Goal: Task Accomplishment & Management: Use online tool/utility

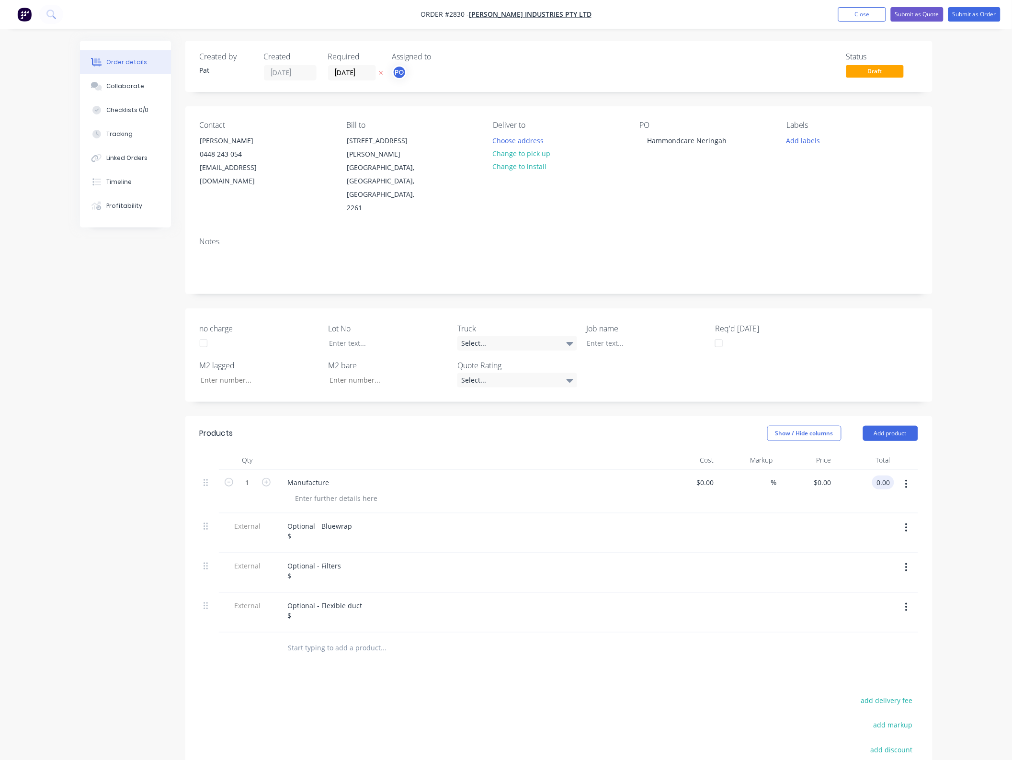
click at [880, 476] on input "0.00" at bounding box center [885, 483] width 18 height 14
type input "37600"
type input "$37,600.00"
drag, startPoint x: 340, startPoint y: 502, endPoint x: 333, endPoint y: 499, distance: 7.6
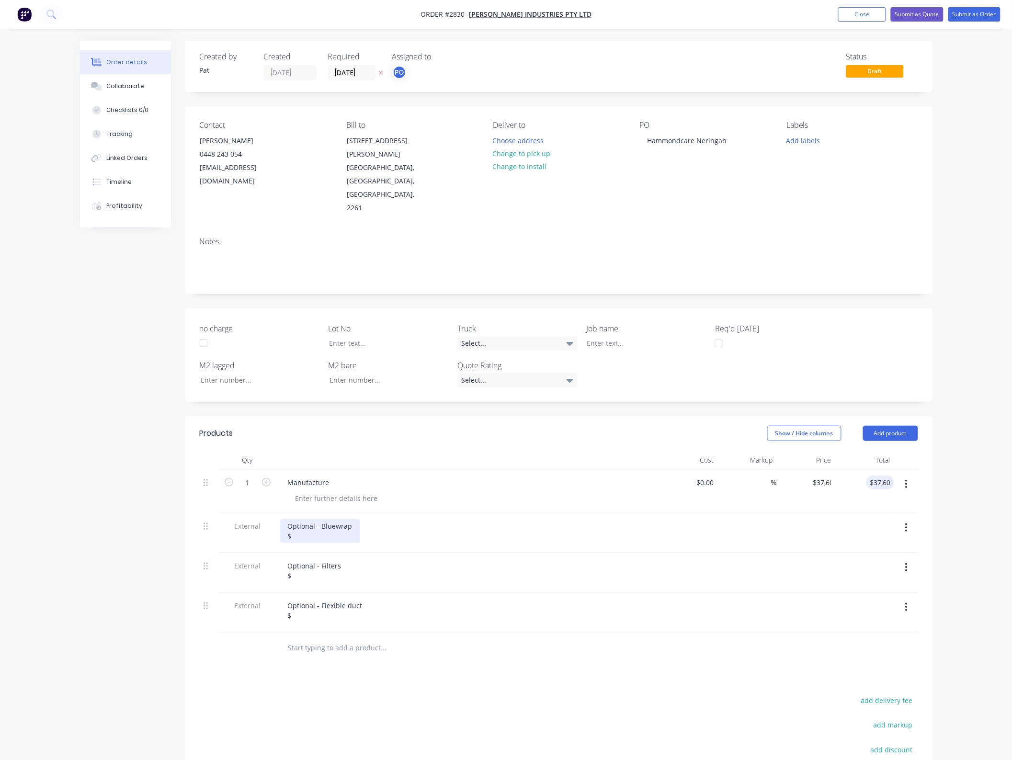
click at [339, 519] on div "Optional - Bluewrap $" at bounding box center [320, 531] width 80 height 24
click at [322, 519] on div "Optional - Bluewrap $" at bounding box center [320, 531] width 80 height 24
click at [308, 559] on div "Optional - Filters $" at bounding box center [314, 571] width 69 height 24
click at [309, 559] on div "Optional - Filters $450.00" at bounding box center [314, 571] width 69 height 24
drag, startPoint x: 312, startPoint y: 537, endPoint x: 296, endPoint y: 536, distance: 16.9
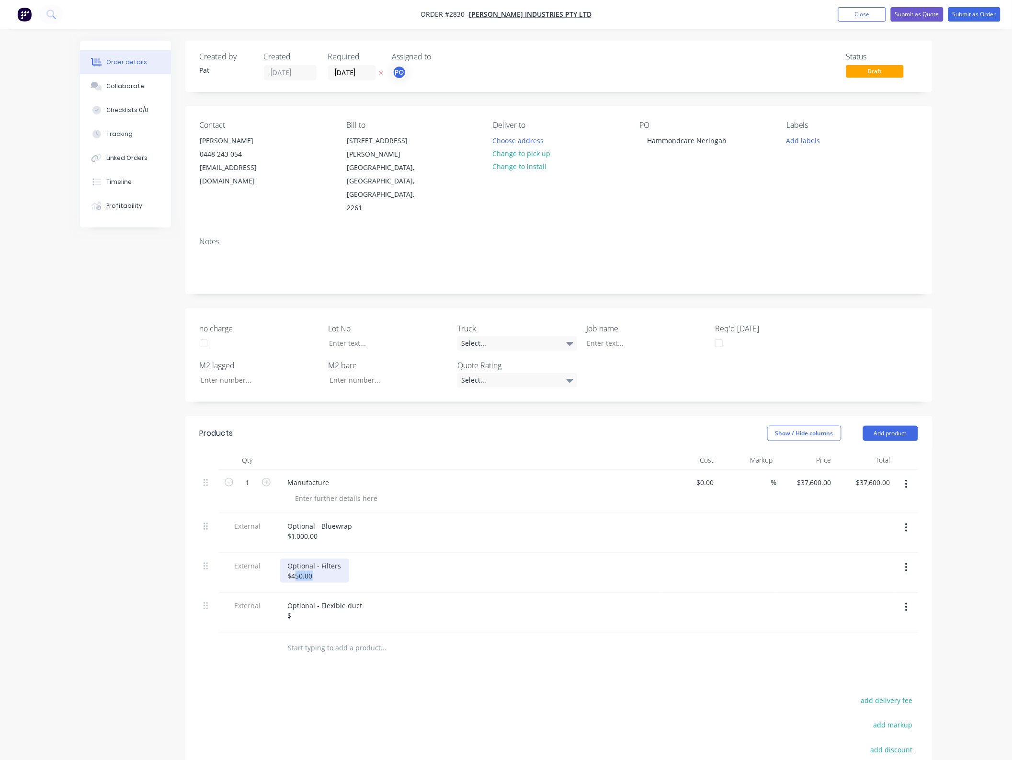
click at [296, 559] on div "Optional - Filters $450.00" at bounding box center [314, 571] width 69 height 24
click at [309, 599] on div "Optional - Flexible duct $" at bounding box center [325, 611] width 90 height 24
click at [324, 599] on div "Optional - Flexible duct $" at bounding box center [325, 611] width 90 height 24
click at [913, 18] on button "Submit as Quote" at bounding box center [917, 14] width 53 height 14
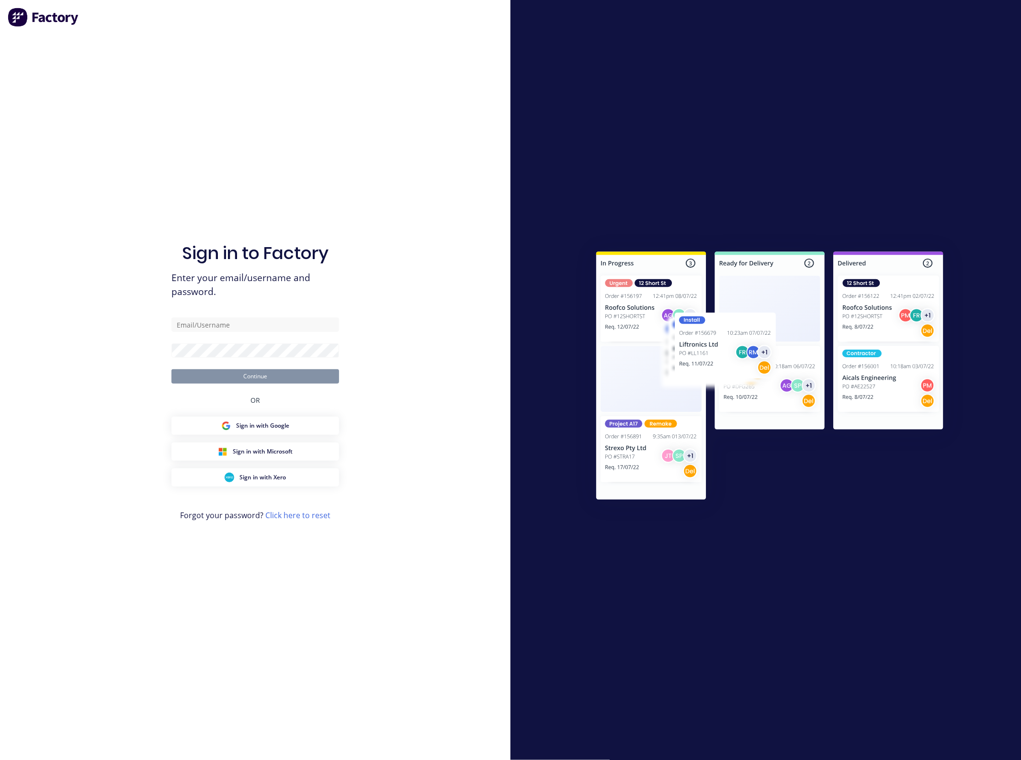
type input "pat@airpaksheetmetal.com.au"
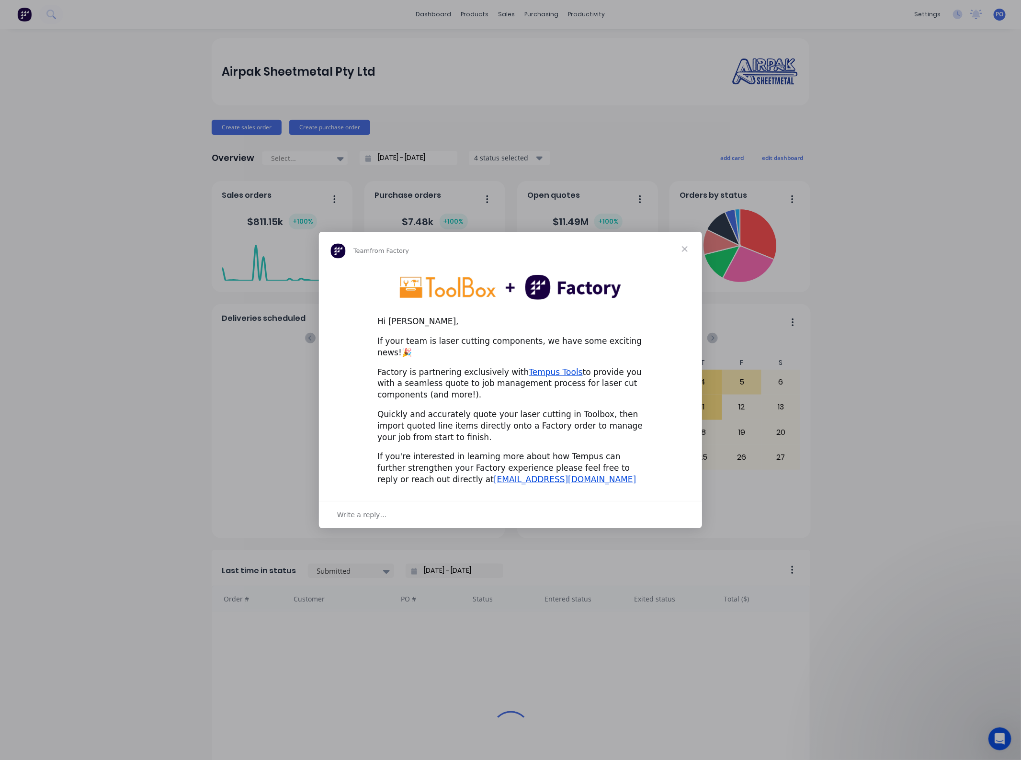
click at [684, 255] on span "Close" at bounding box center [685, 249] width 34 height 34
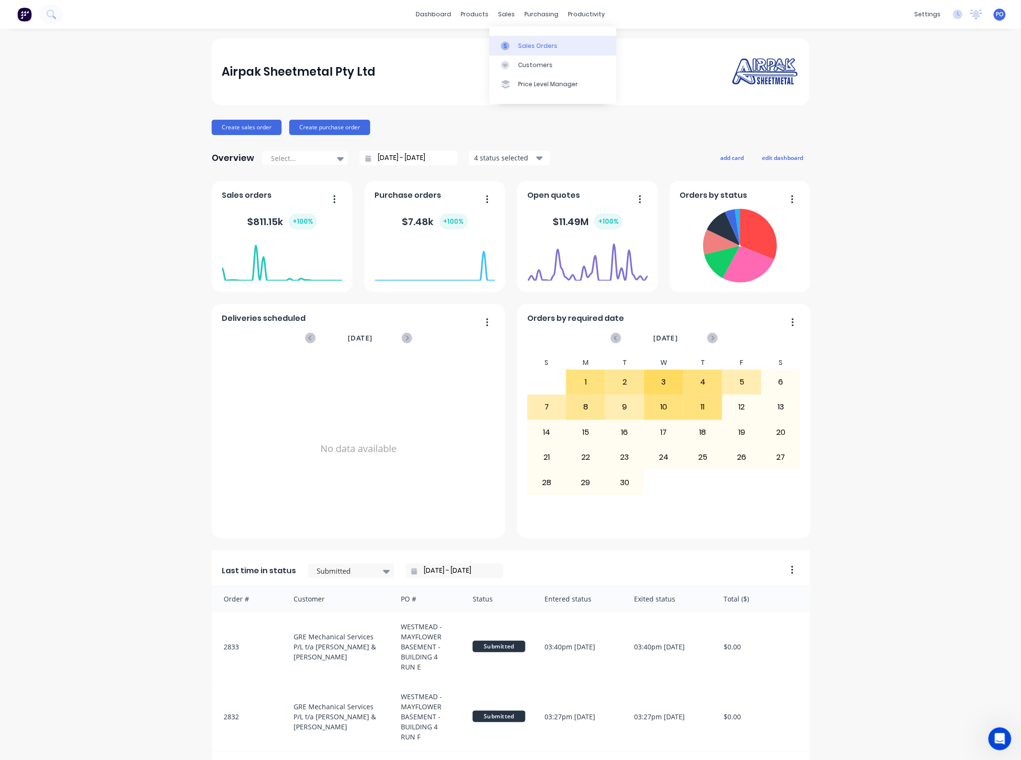
click at [513, 37] on link "Sales Orders" at bounding box center [553, 45] width 127 height 19
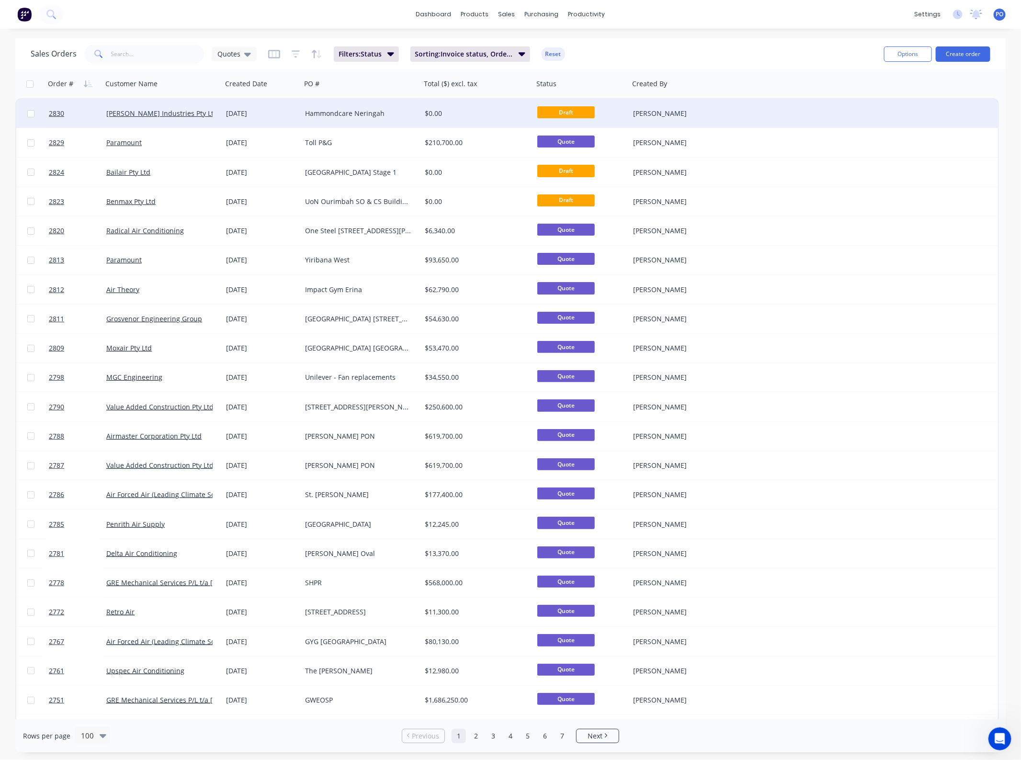
click at [371, 122] on div "Hammondcare Neringah" at bounding box center [361, 113] width 120 height 29
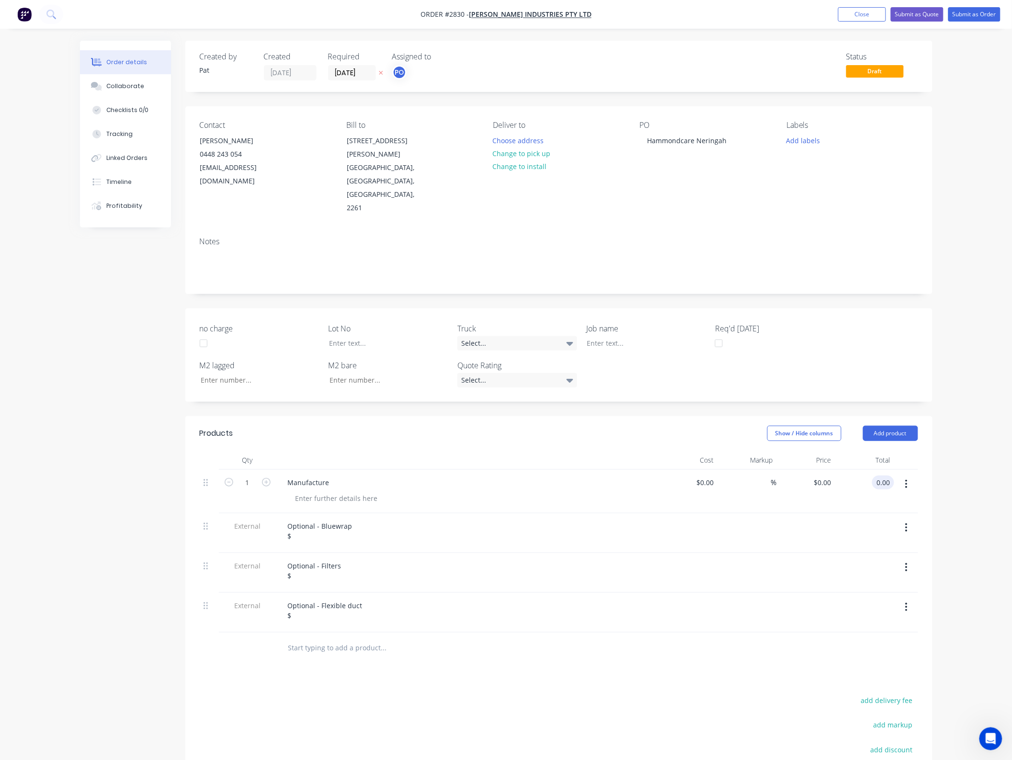
click at [887, 476] on input "0.00" at bounding box center [885, 483] width 18 height 14
type input "37600"
type input "$37,600.00"
click at [316, 519] on div "Optional - Bluewrap $" at bounding box center [320, 531] width 80 height 24
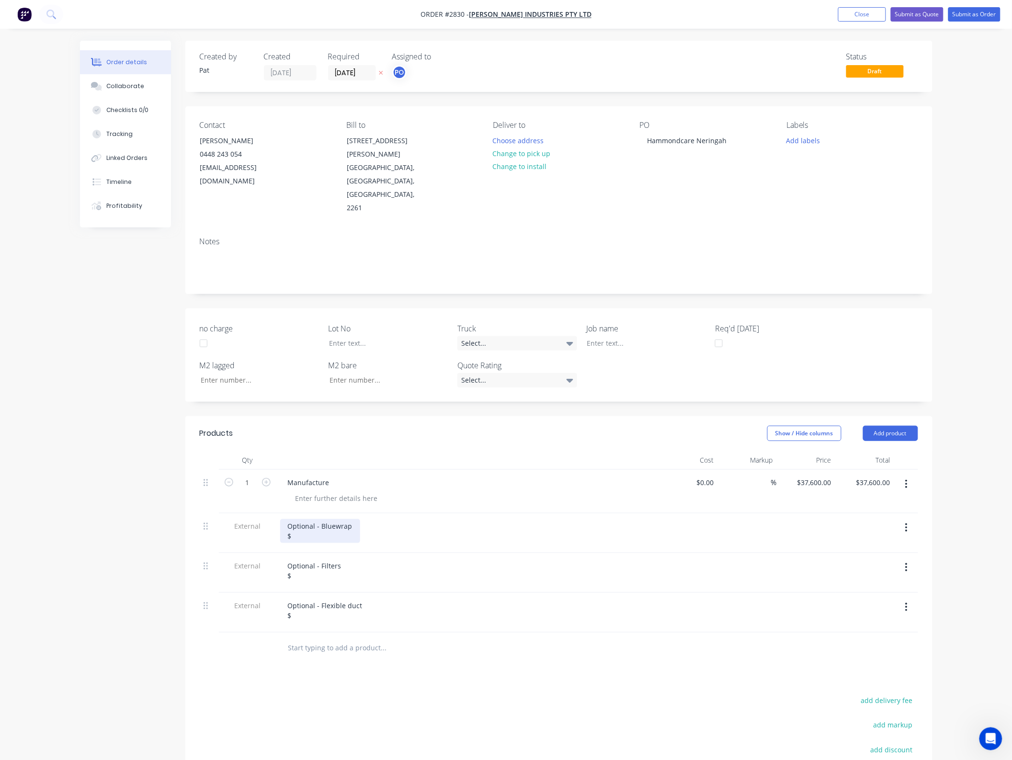
click at [316, 519] on div "Optional - Bluewrap $" at bounding box center [320, 531] width 80 height 24
click at [310, 559] on div "Optional - Filters $" at bounding box center [314, 571] width 69 height 24
click at [307, 559] on div "Optional - Filters $" at bounding box center [314, 571] width 69 height 24
click at [314, 599] on div "Optional - Flexible duct $" at bounding box center [325, 611] width 90 height 24
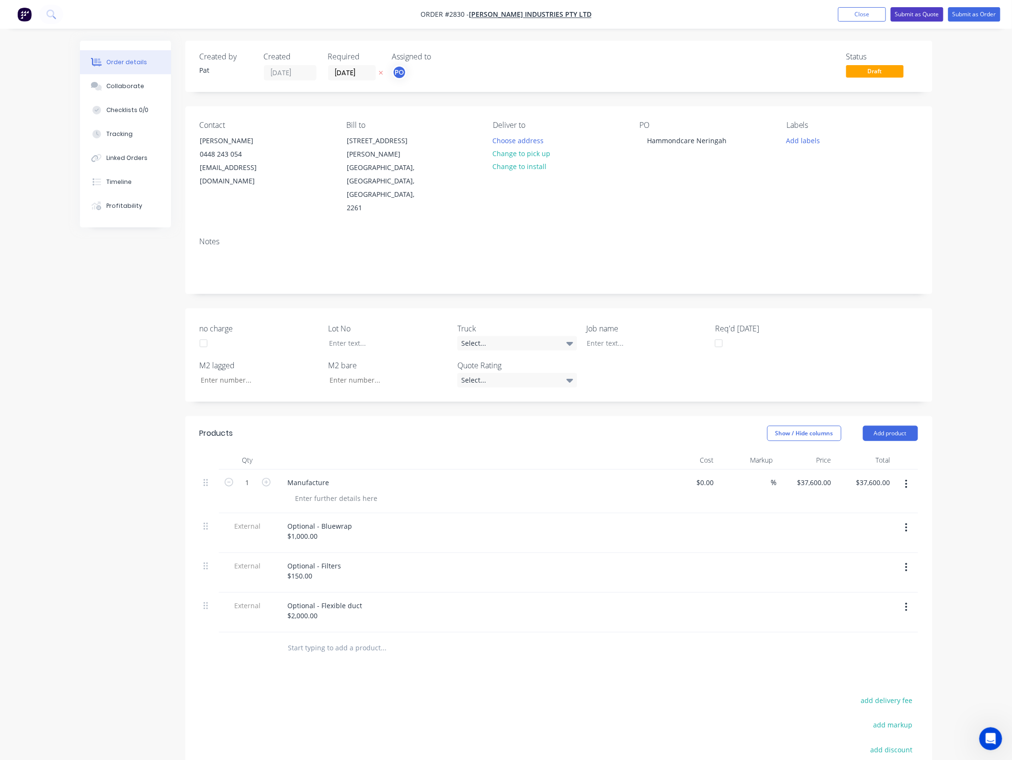
click at [918, 20] on button "Submit as Quote" at bounding box center [917, 14] width 53 height 14
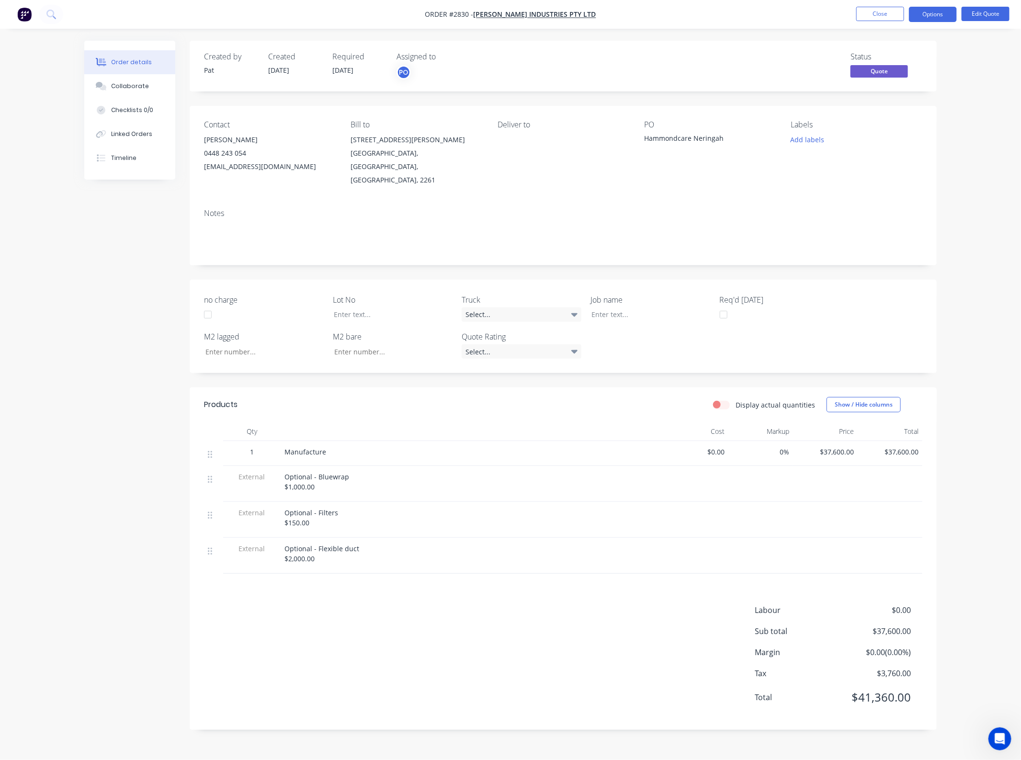
click at [918, 20] on button "Options" at bounding box center [933, 14] width 48 height 15
click at [896, 47] on button "EMAIL / PRINT" at bounding box center [904, 38] width 105 height 19
click at [895, 51] on div "Quote" at bounding box center [904, 58] width 88 height 14
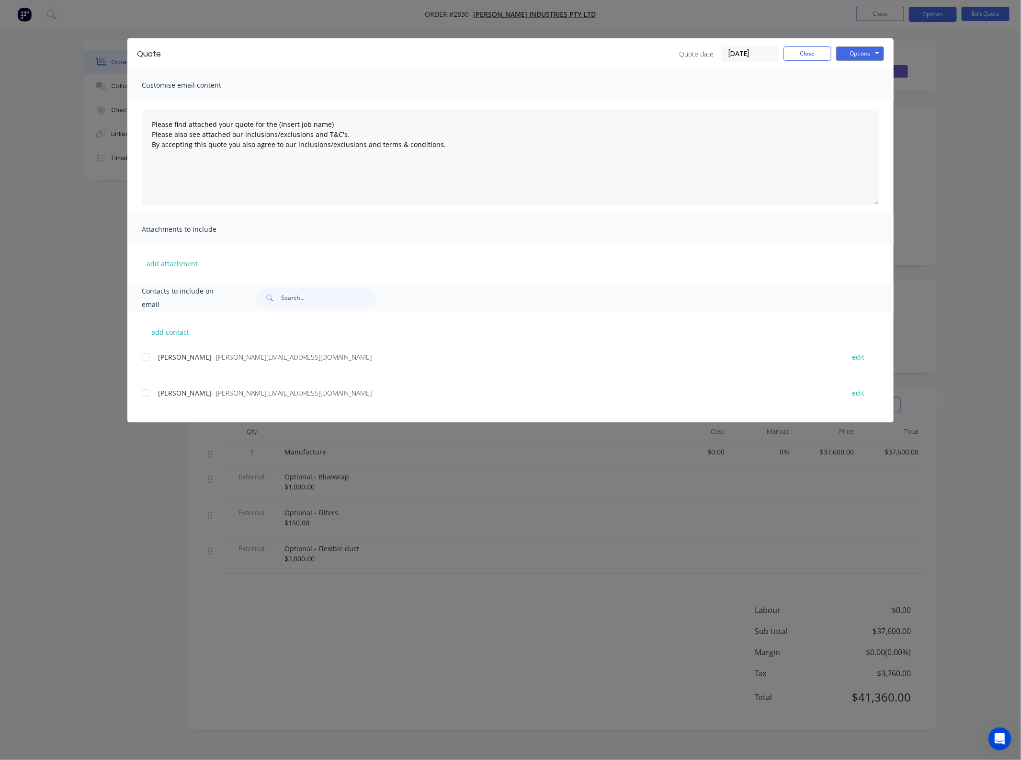
click at [154, 358] on div at bounding box center [145, 357] width 19 height 19
click at [169, 270] on div "add attachment" at bounding box center [510, 263] width 766 height 37
click at [170, 264] on button "add attachment" at bounding box center [172, 263] width 61 height 14
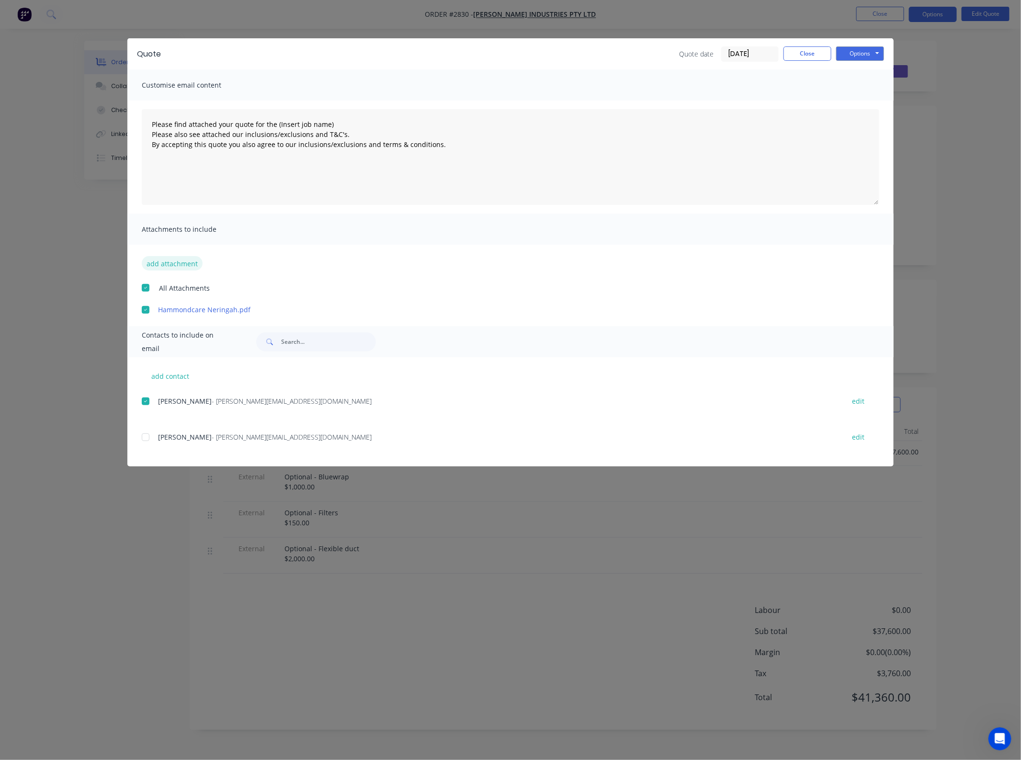
click at [176, 262] on button "add attachment" at bounding box center [172, 263] width 61 height 14
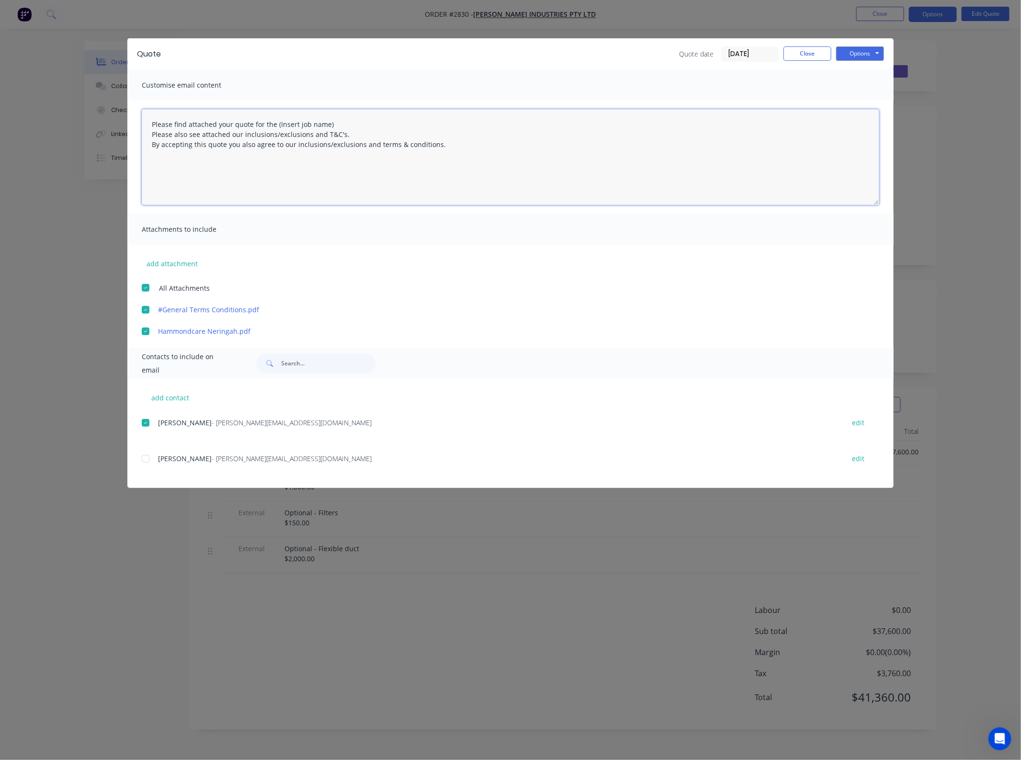
drag, startPoint x: 351, startPoint y: 122, endPoint x: 275, endPoint y: 120, distance: 75.7
click at [275, 120] on textarea "Please find attached your quote for the (Insert job name) Please also see attac…" at bounding box center [511, 157] width 738 height 96
click at [860, 56] on button "Options" at bounding box center [860, 53] width 48 height 14
click at [867, 101] on button "Email" at bounding box center [866, 103] width 61 height 16
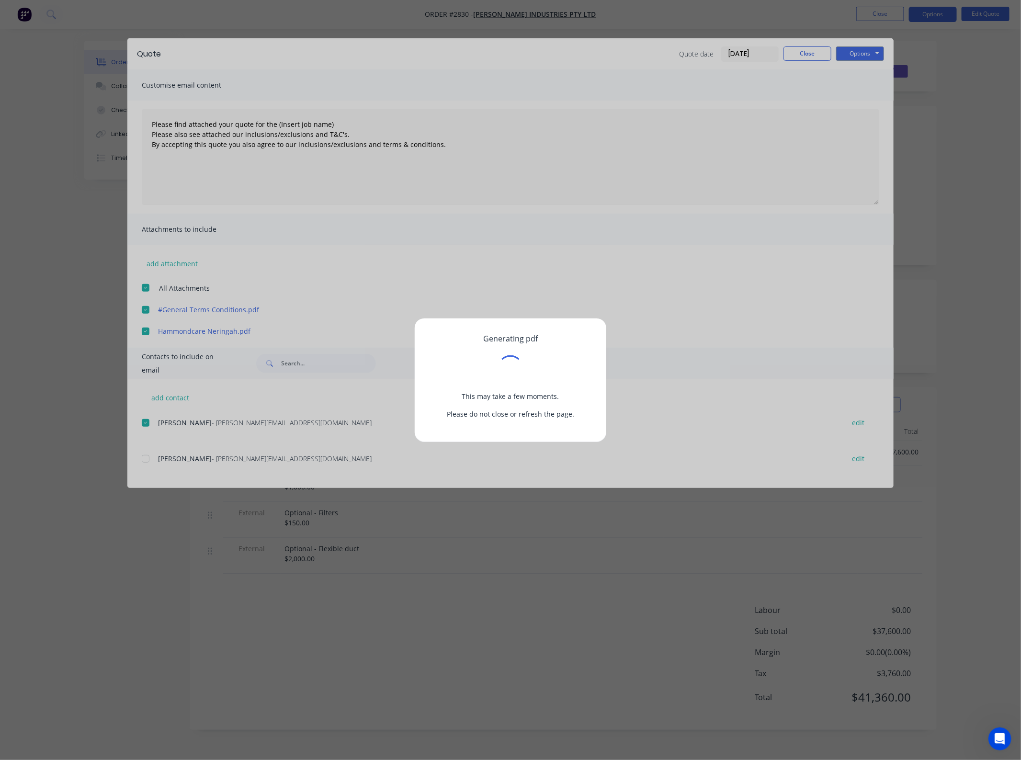
type textarea "Please find attached your quote for the (Insert job name) Please also see attac…"
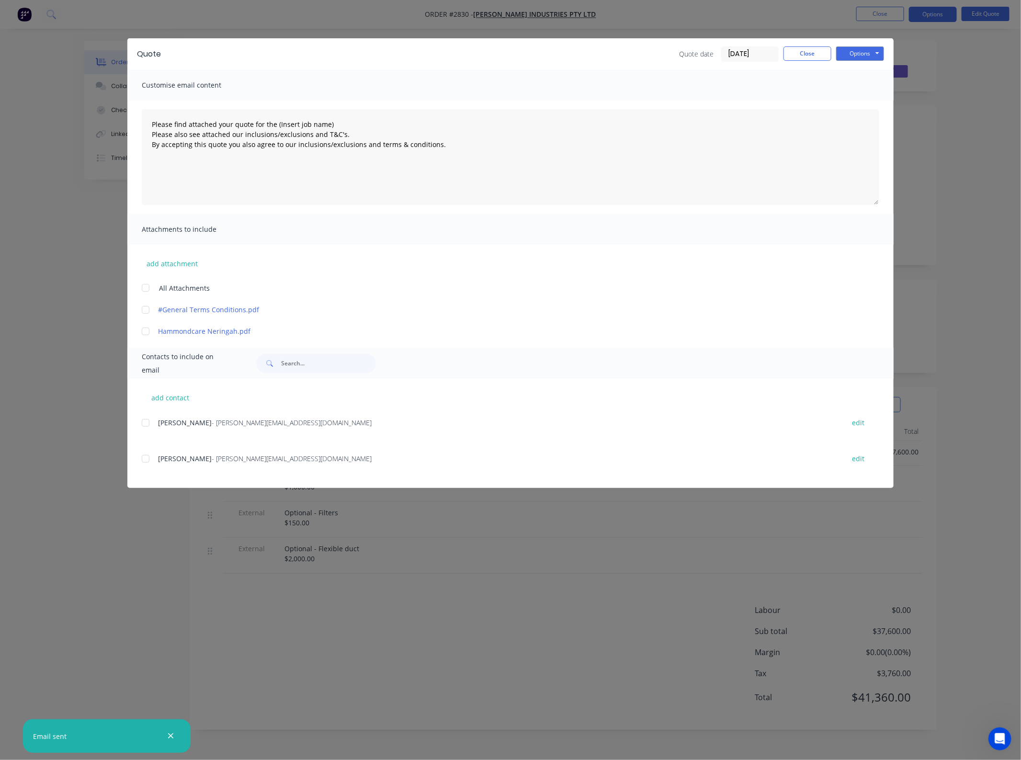
click at [823, 61] on div "Quote date 11/09/25 Close Options Preview Print Email" at bounding box center [781, 53] width 205 height 15
click at [820, 53] on button "Close" at bounding box center [808, 53] width 48 height 14
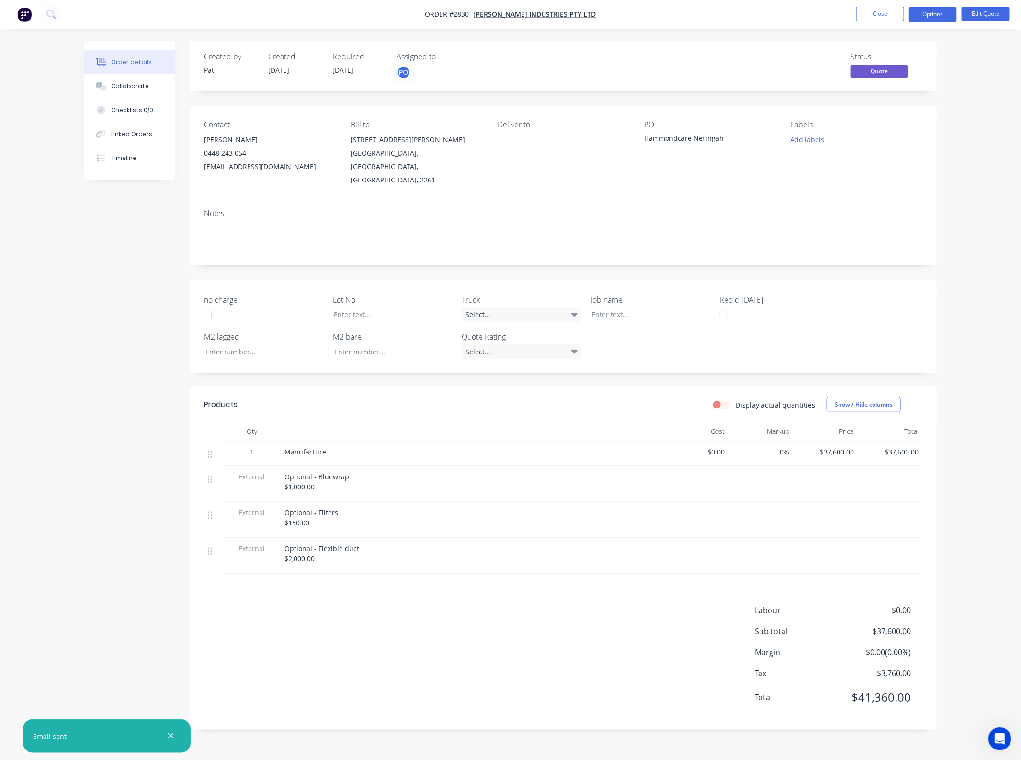
click at [883, 6] on nav "Order #2830 - Selby Industries Pty Ltd Close Options Edit Quote" at bounding box center [510, 14] width 1021 height 29
click at [884, 14] on button "Close" at bounding box center [880, 14] width 48 height 14
